Goal: Task Accomplishment & Management: Use online tool/utility

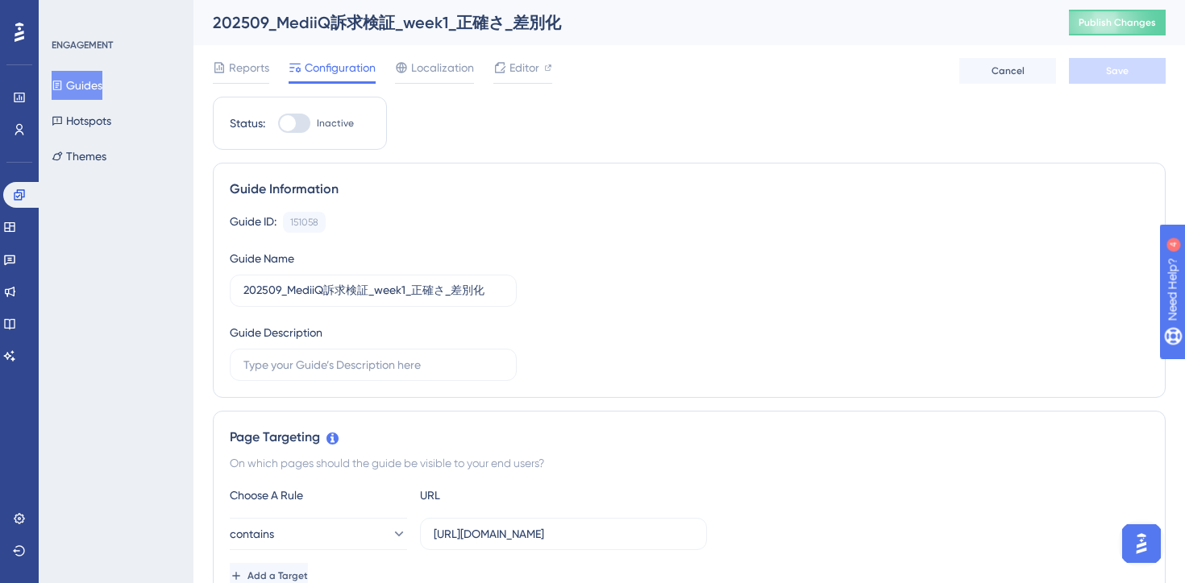
click at [89, 81] on button "Guides" at bounding box center [77, 85] width 51 height 29
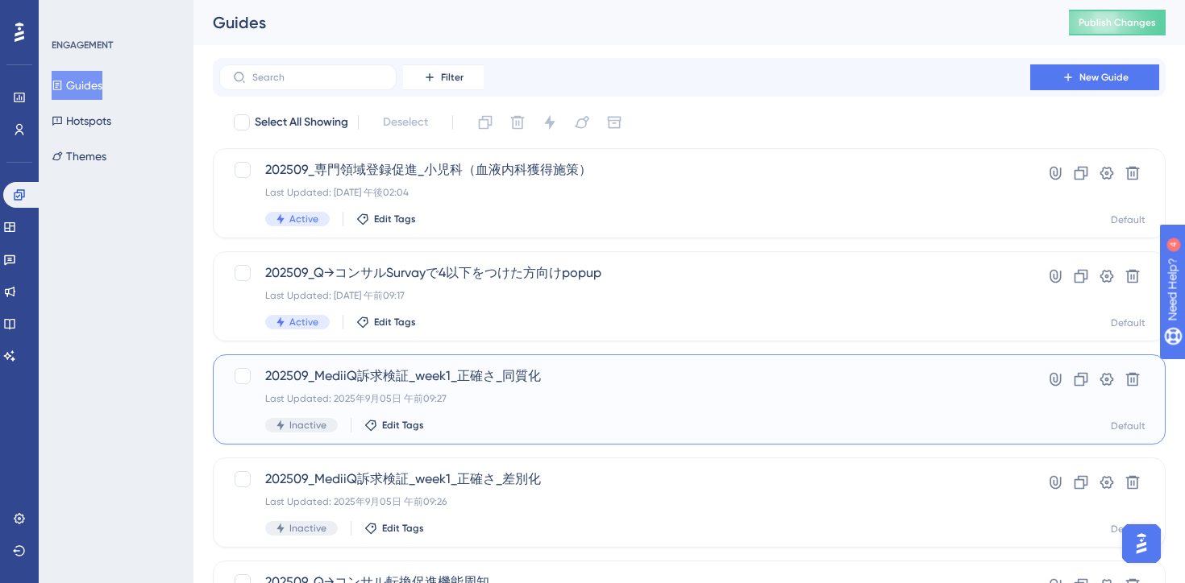
click at [592, 417] on div "202509_MediiQ訴求検証_week1_正確さ_同質化 Last Updated: [DATE] 午前09:27 Inactive Edit Tags" at bounding box center [624, 400] width 719 height 66
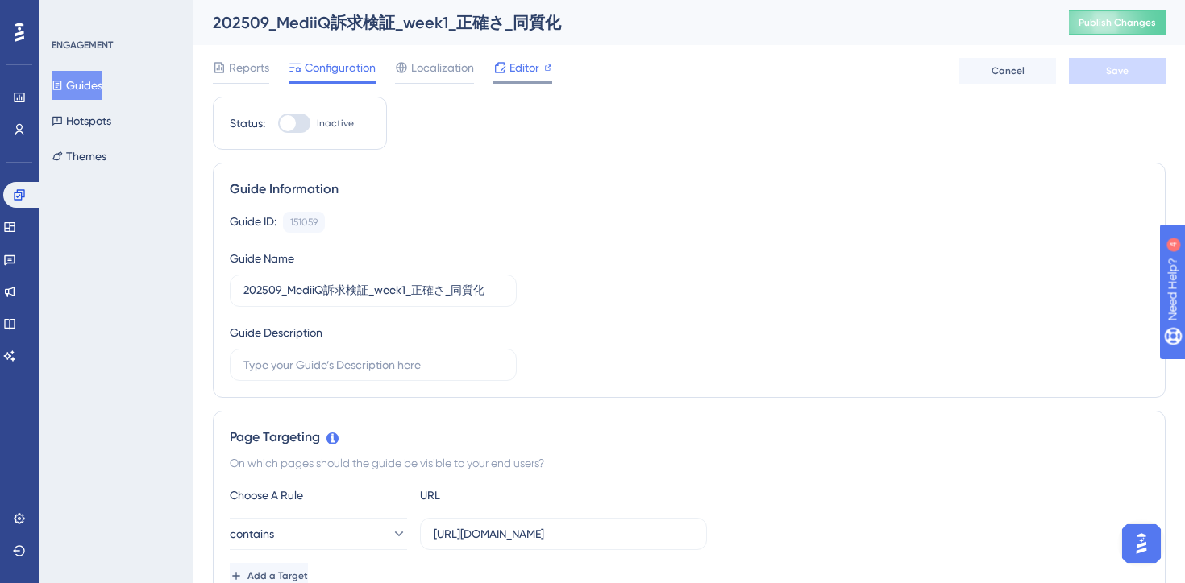
click at [522, 77] on div "Editor" at bounding box center [522, 71] width 59 height 26
